Goal: Task Accomplishment & Management: Use online tool/utility

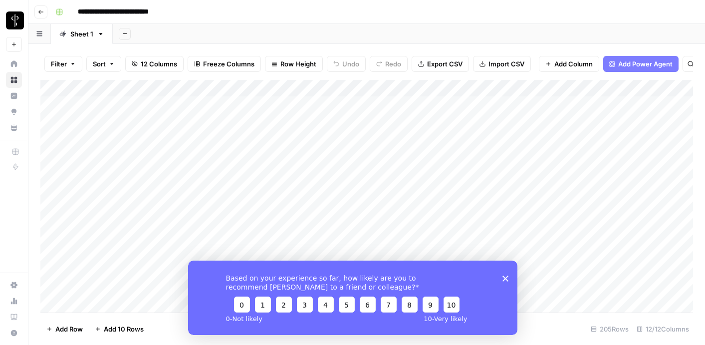
click at [505, 276] on icon "Close survey" at bounding box center [505, 278] width 6 height 6
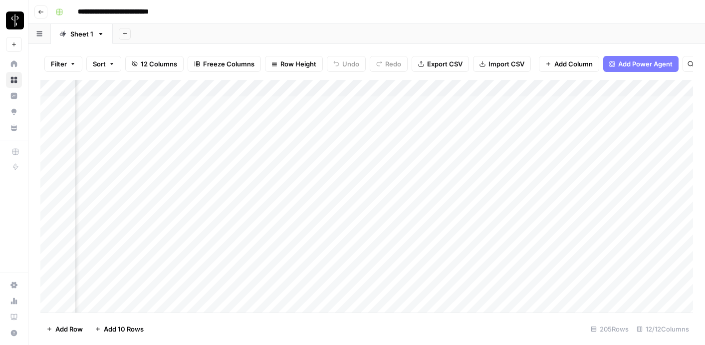
scroll to position [0, 594]
click at [507, 108] on div "Add Column" at bounding box center [366, 196] width 653 height 233
click at [541, 102] on div "Add Column" at bounding box center [366, 196] width 653 height 233
click at [528, 146] on div "Add Column" at bounding box center [366, 196] width 653 height 233
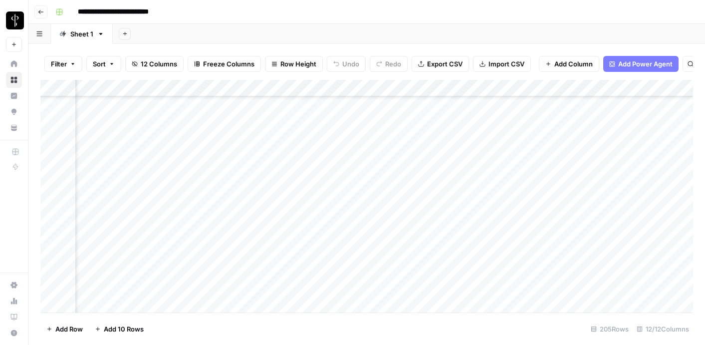
click at [406, 125] on div "Add Column" at bounding box center [366, 196] width 653 height 233
click at [405, 145] on div "Add Column" at bounding box center [366, 196] width 653 height 233
click at [401, 157] on div "Add Column" at bounding box center [366, 196] width 653 height 233
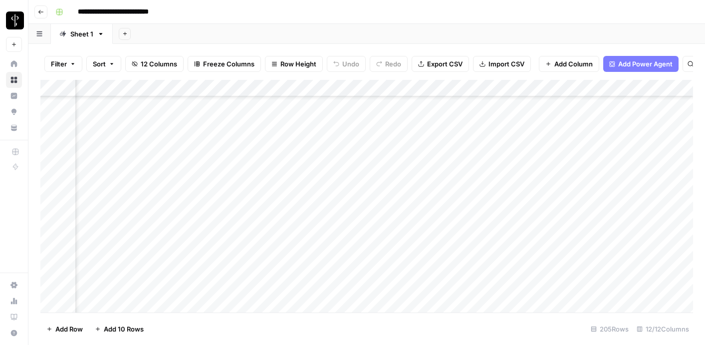
click at [401, 157] on div "Add Column" at bounding box center [366, 196] width 653 height 233
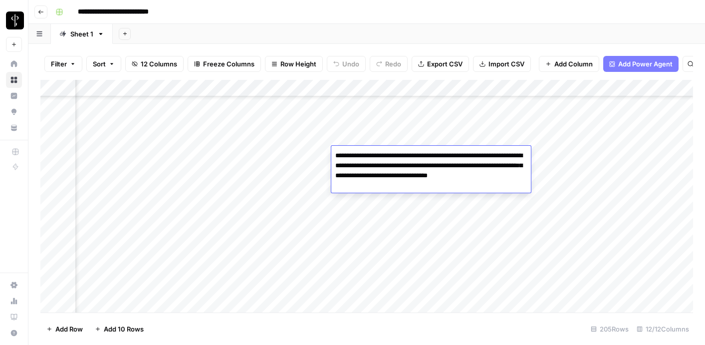
click at [391, 194] on div "Add Column" at bounding box center [366, 196] width 653 height 233
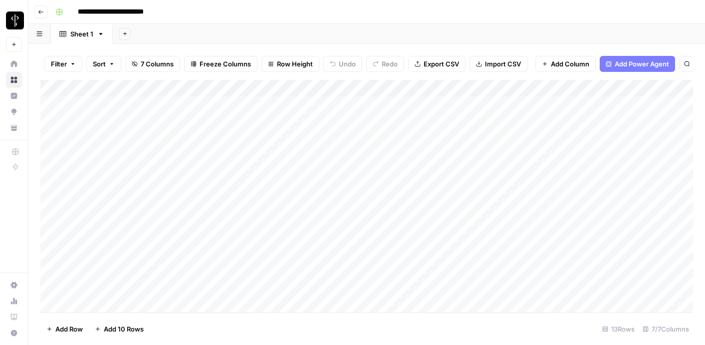
click at [378, 106] on div "Add Column" at bounding box center [366, 196] width 653 height 233
click at [407, 105] on div "Add Column" at bounding box center [366, 196] width 653 height 233
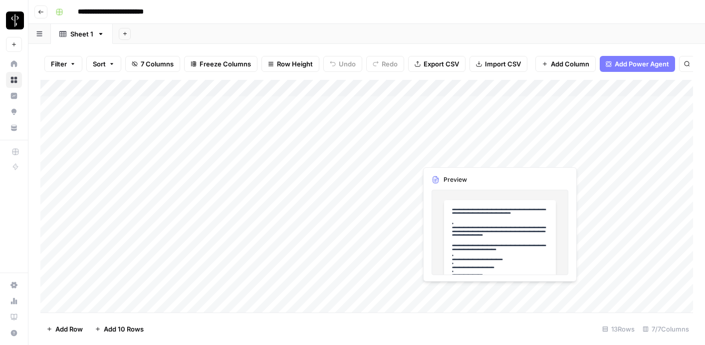
click at [494, 156] on div "Add Column" at bounding box center [366, 196] width 653 height 233
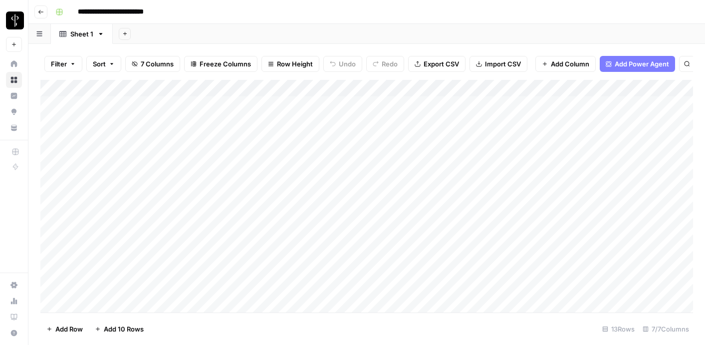
click at [555, 154] on div "Add Column" at bounding box center [366, 196] width 653 height 233
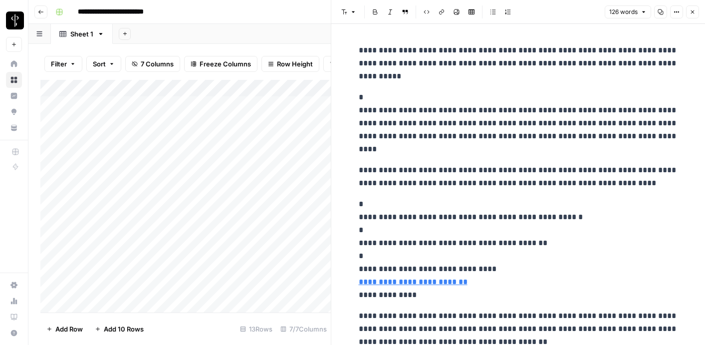
click at [689, 14] on button "Close" at bounding box center [692, 11] width 13 height 13
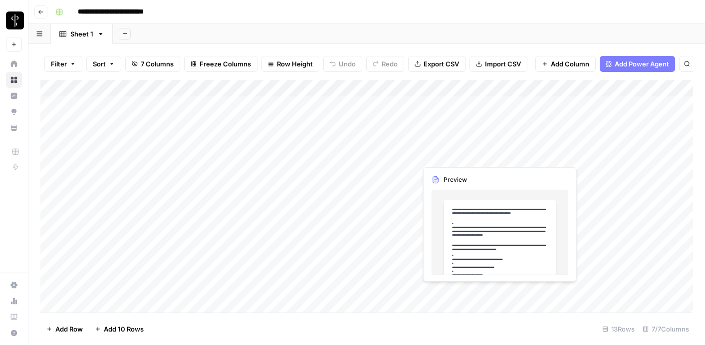
click at [460, 156] on div "Add Column" at bounding box center [366, 196] width 653 height 233
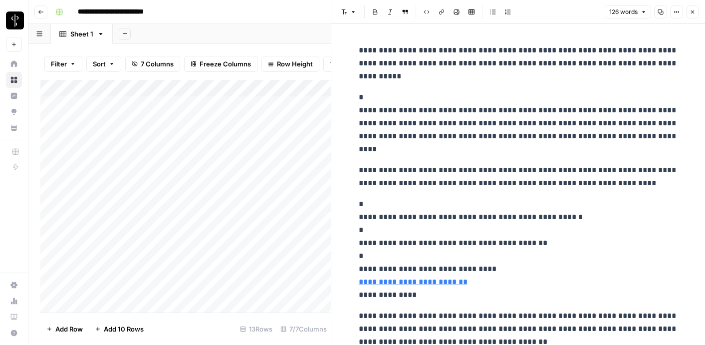
click at [688, 14] on button "Close" at bounding box center [692, 11] width 13 height 13
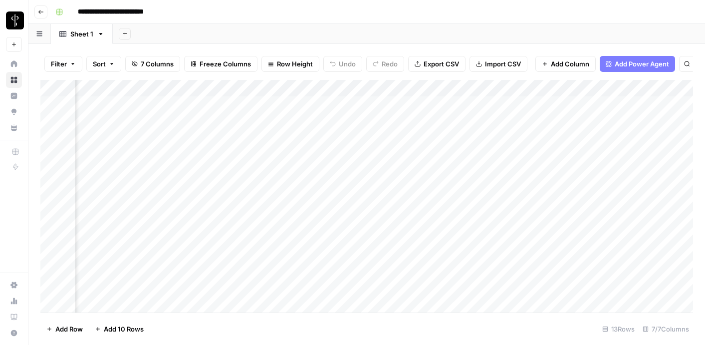
scroll to position [0, 159]
click at [442, 123] on div "Add Column" at bounding box center [366, 196] width 653 height 233
